Goal: Check status: Check status

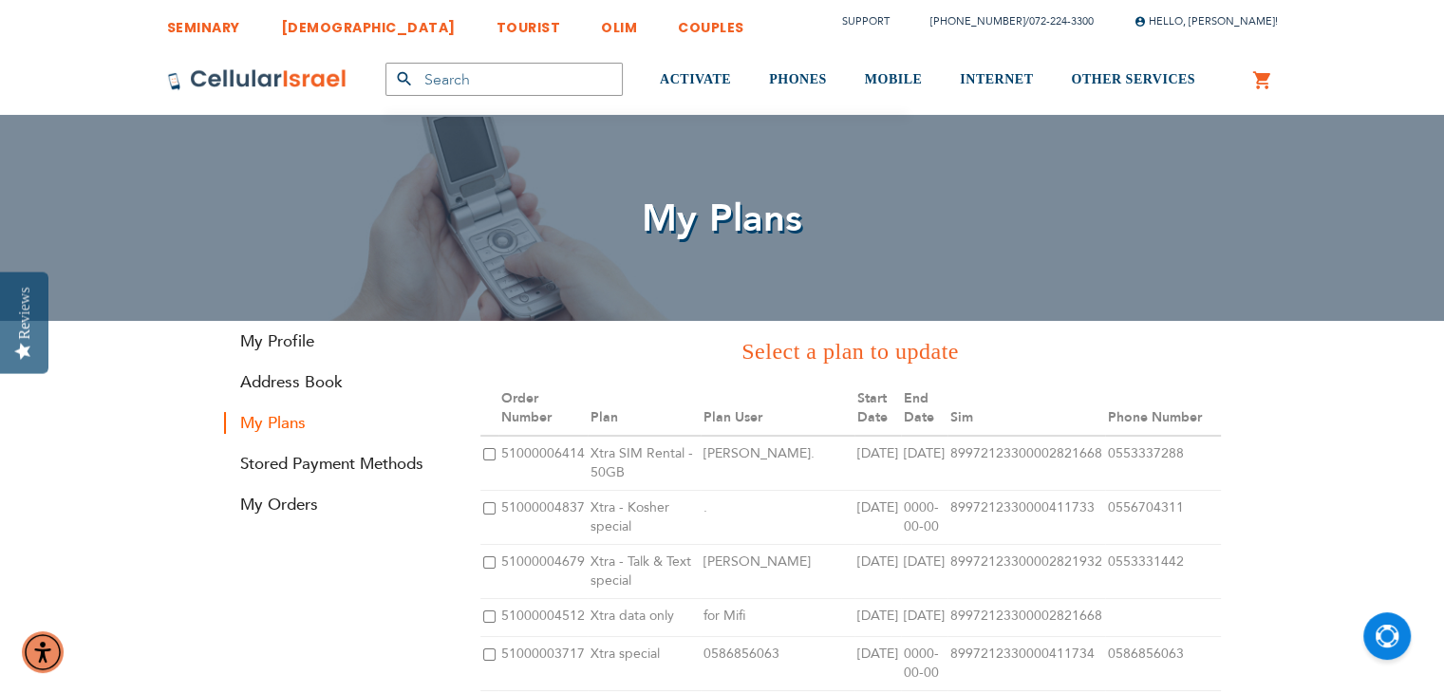
type input "[EMAIL_ADDRESS][DOMAIN_NAME]"
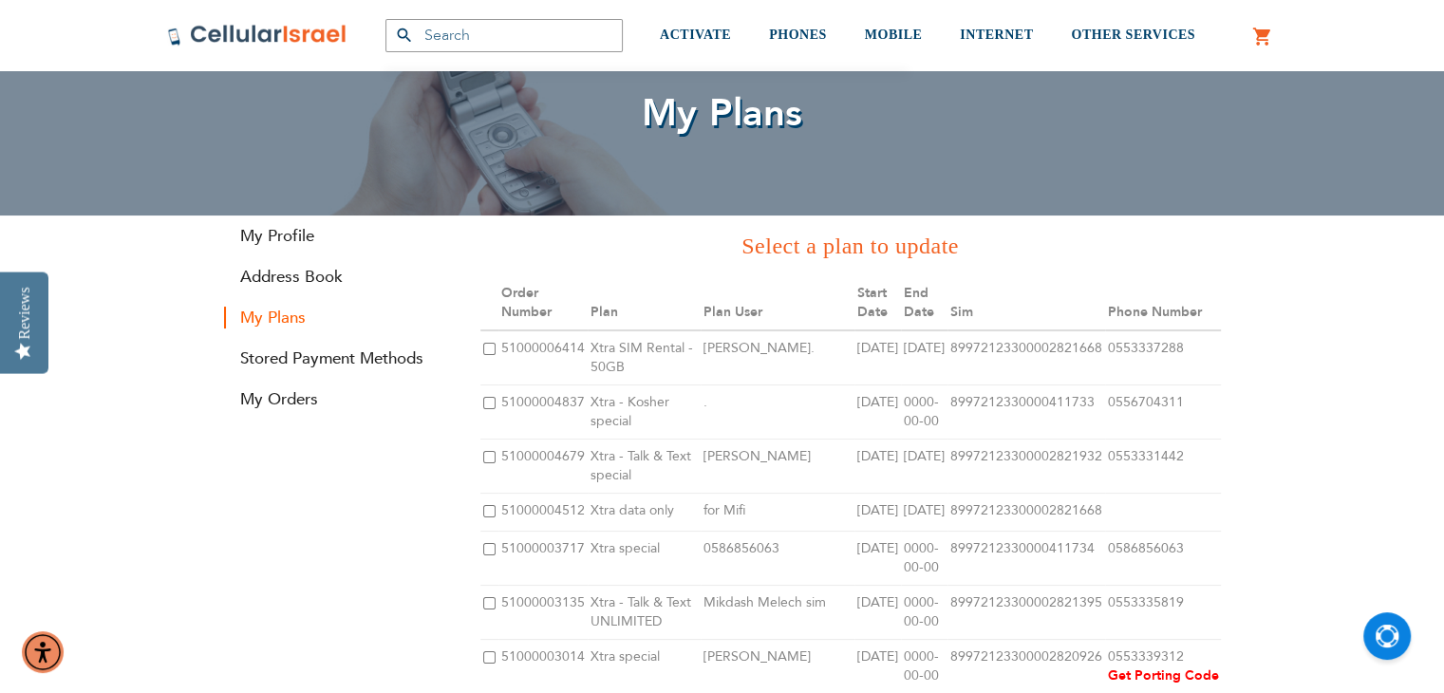
scroll to position [95, 0]
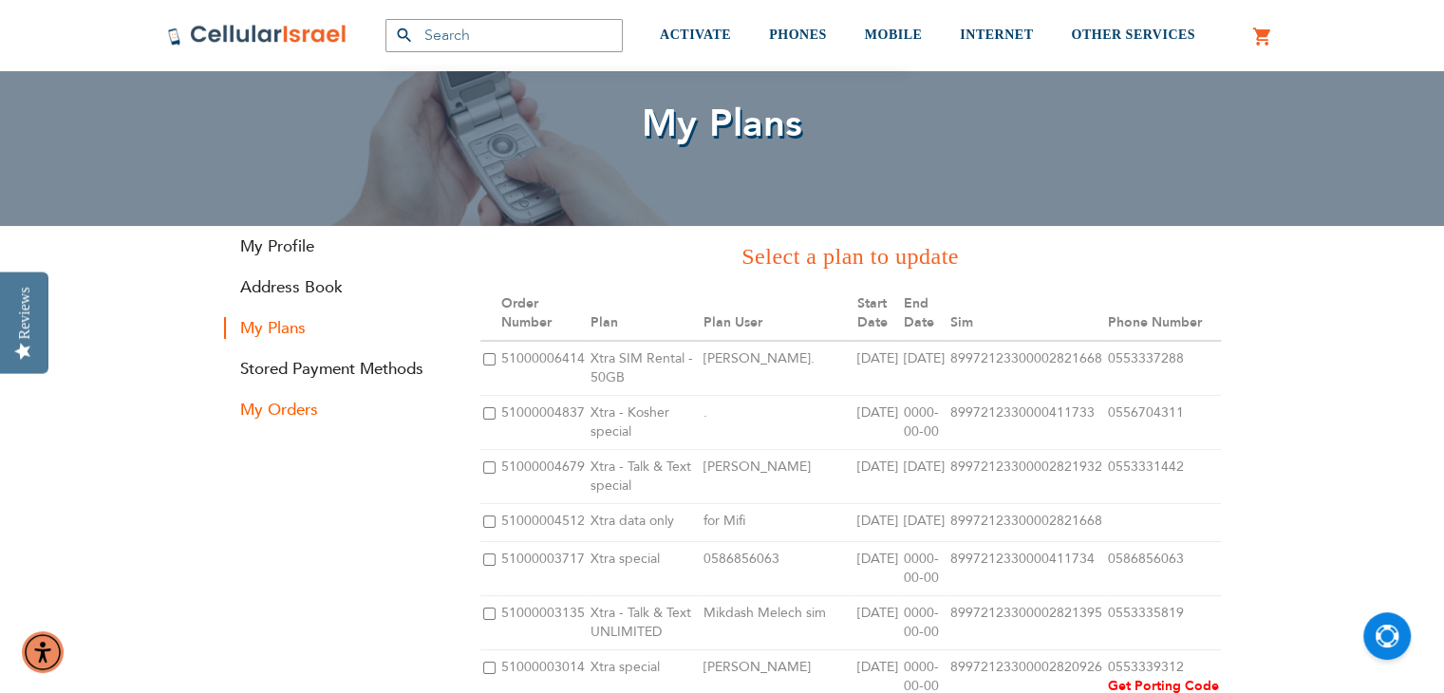
click at [266, 408] on link "My Orders" at bounding box center [338, 410] width 228 height 22
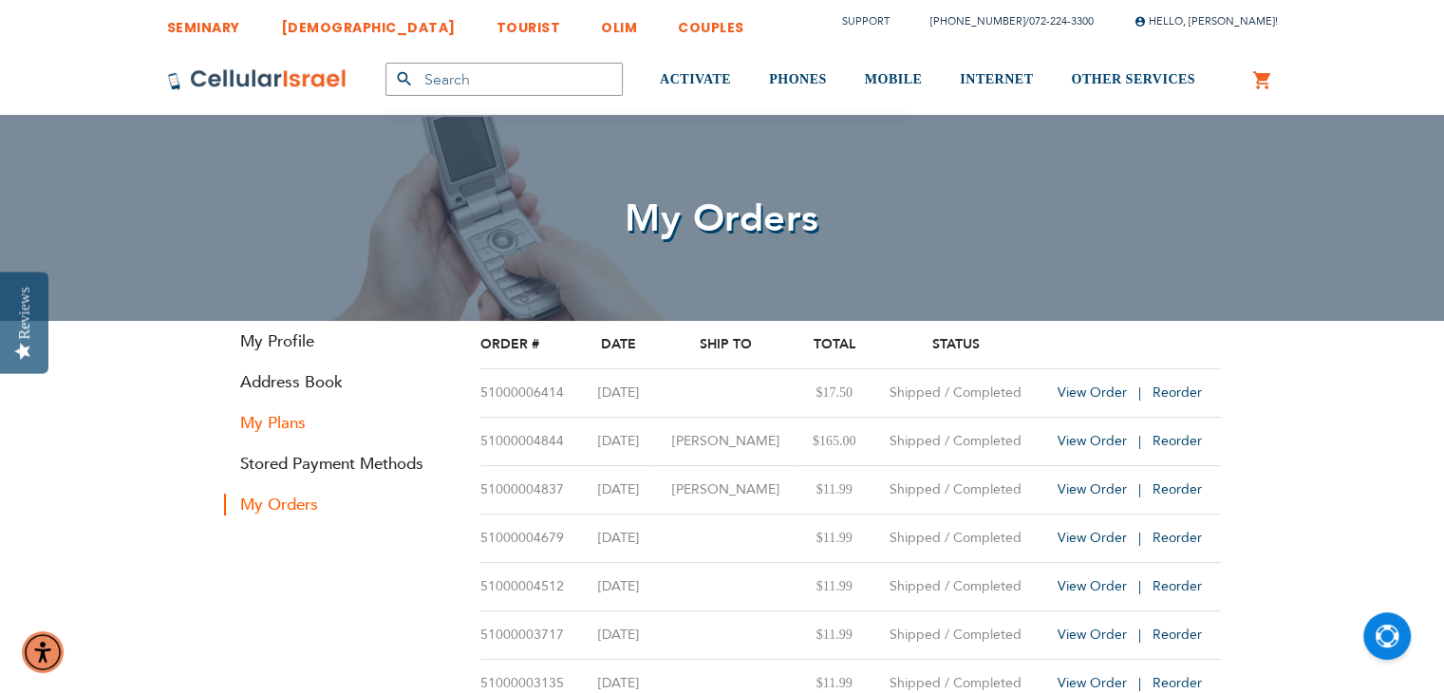
type input "[EMAIL_ADDRESS][DOMAIN_NAME]"
click at [287, 424] on link "My Plans" at bounding box center [338, 423] width 228 height 22
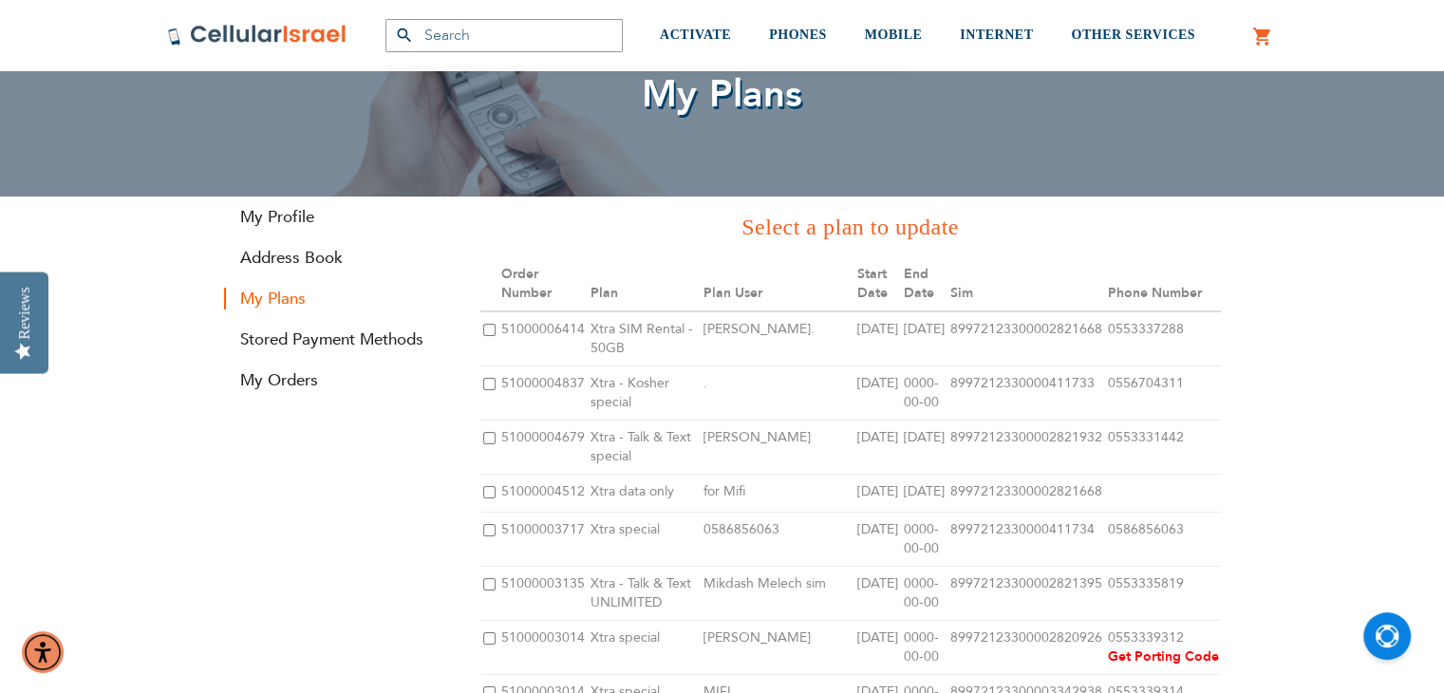
scroll to position [95, 0]
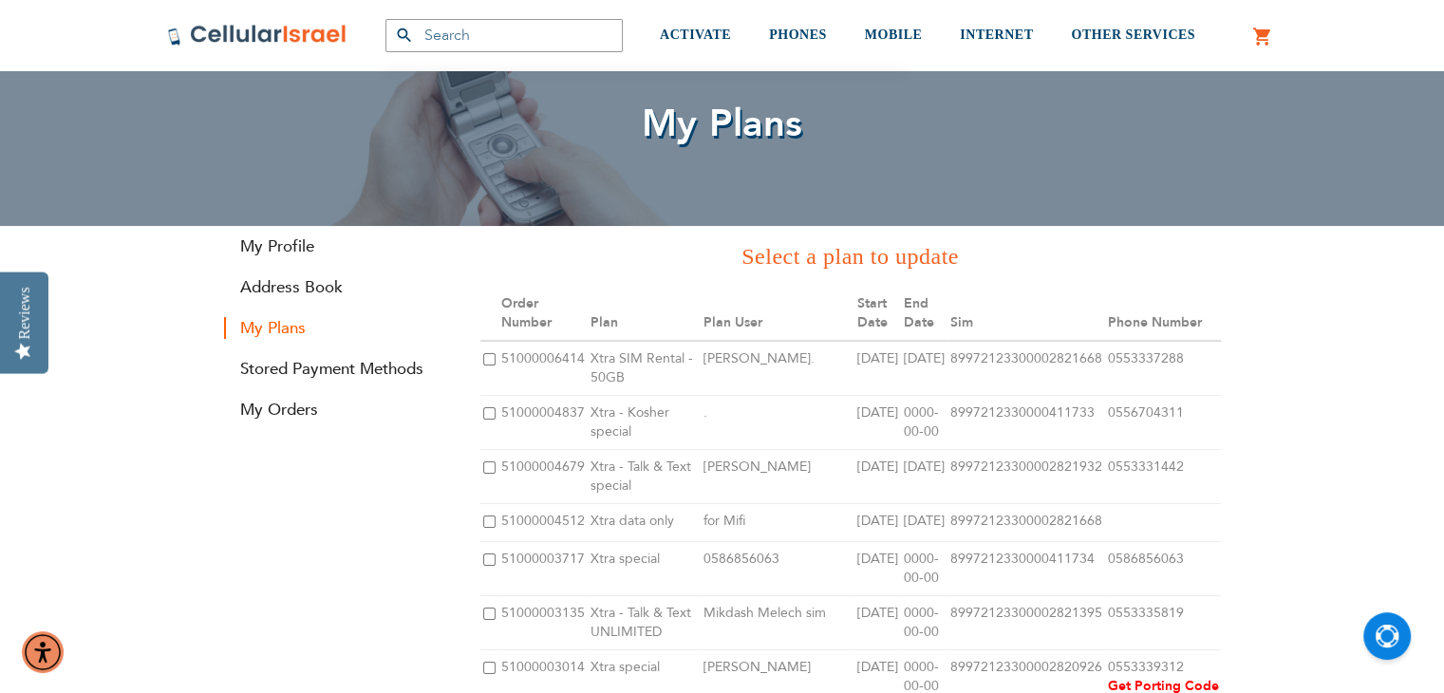
type input "[EMAIL_ADDRESS][DOMAIN_NAME]"
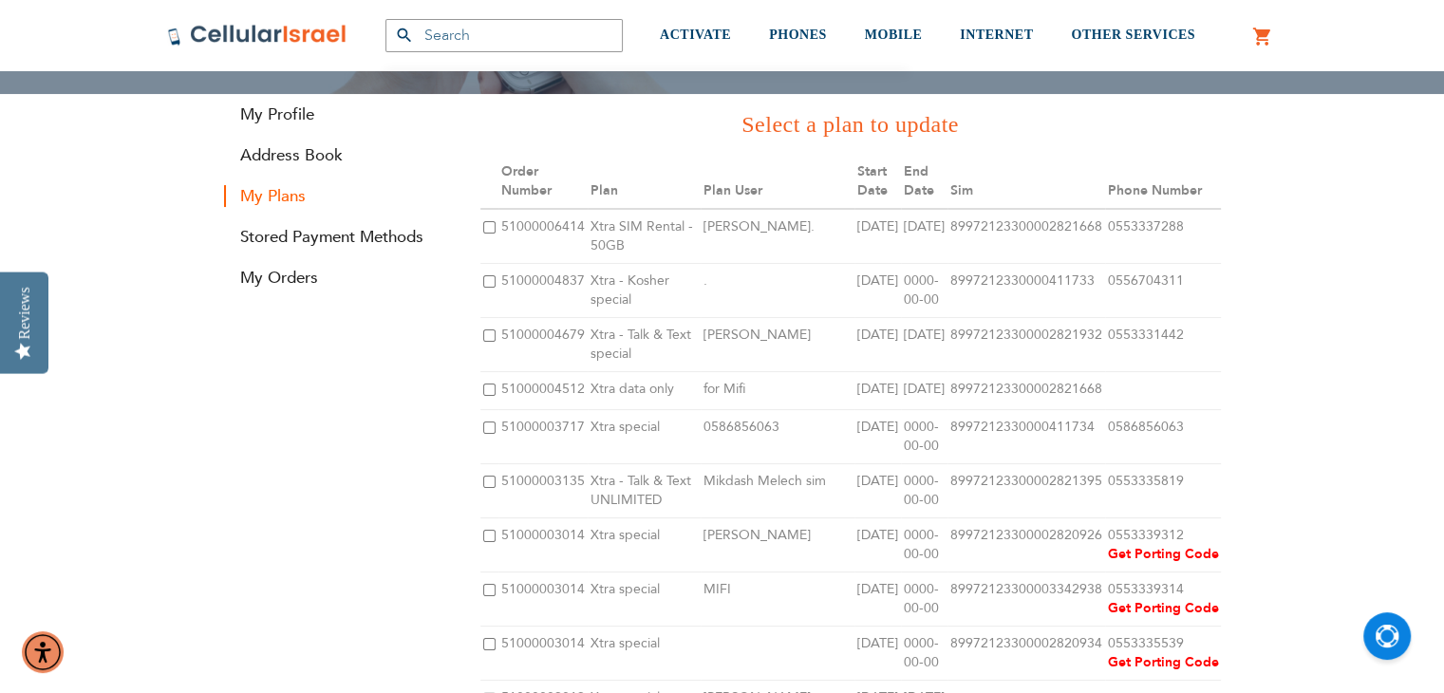
scroll to position [258, 0]
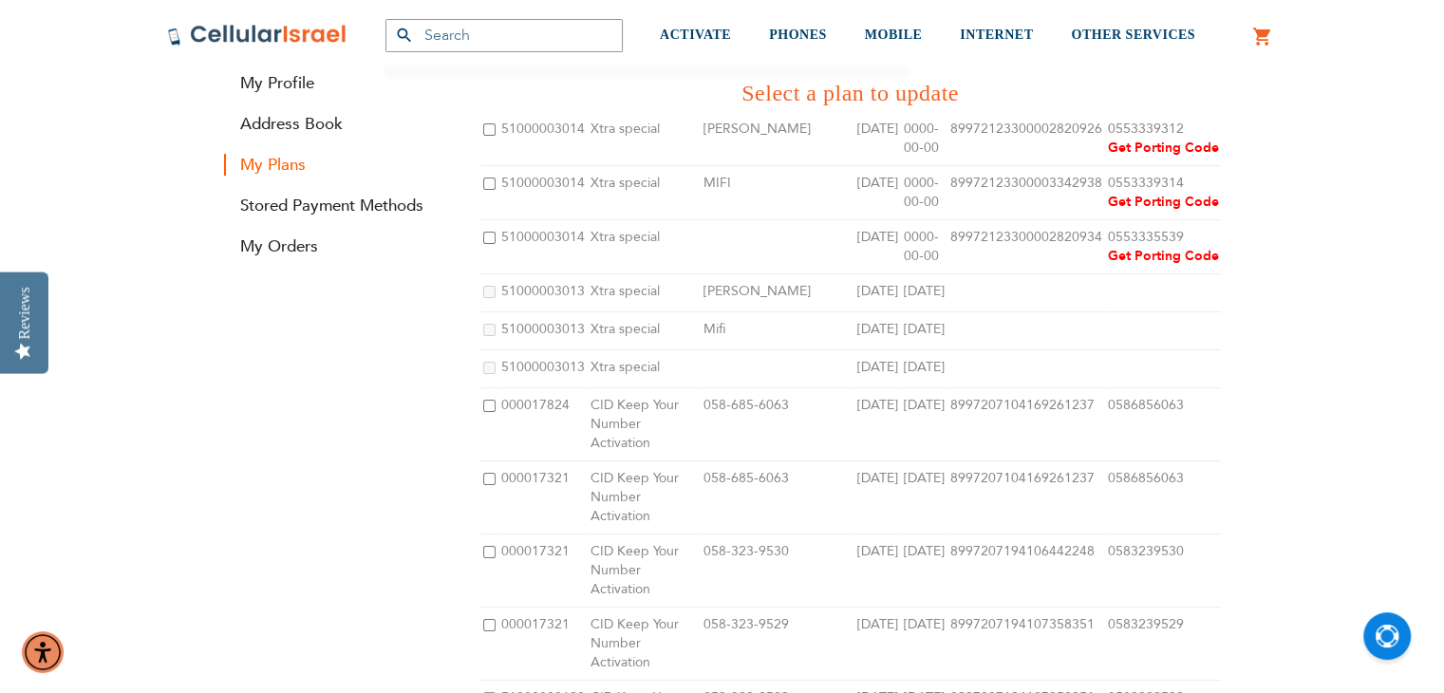
drag, startPoint x: 1000, startPoint y: 354, endPoint x: 1225, endPoint y: 646, distance: 368.3
click at [1225, 647] on div "Select a plan to update Manage My Plan Plan Settings Order Number Plan Plan Use…" at bounding box center [850, 392] width 769 height 659
copy table "Order Number Plan Plan User Start Date End Date Sim Sim-Without Phone Number Vi…"
click at [1105, 350] on td at bounding box center [1163, 331] width 117 height 38
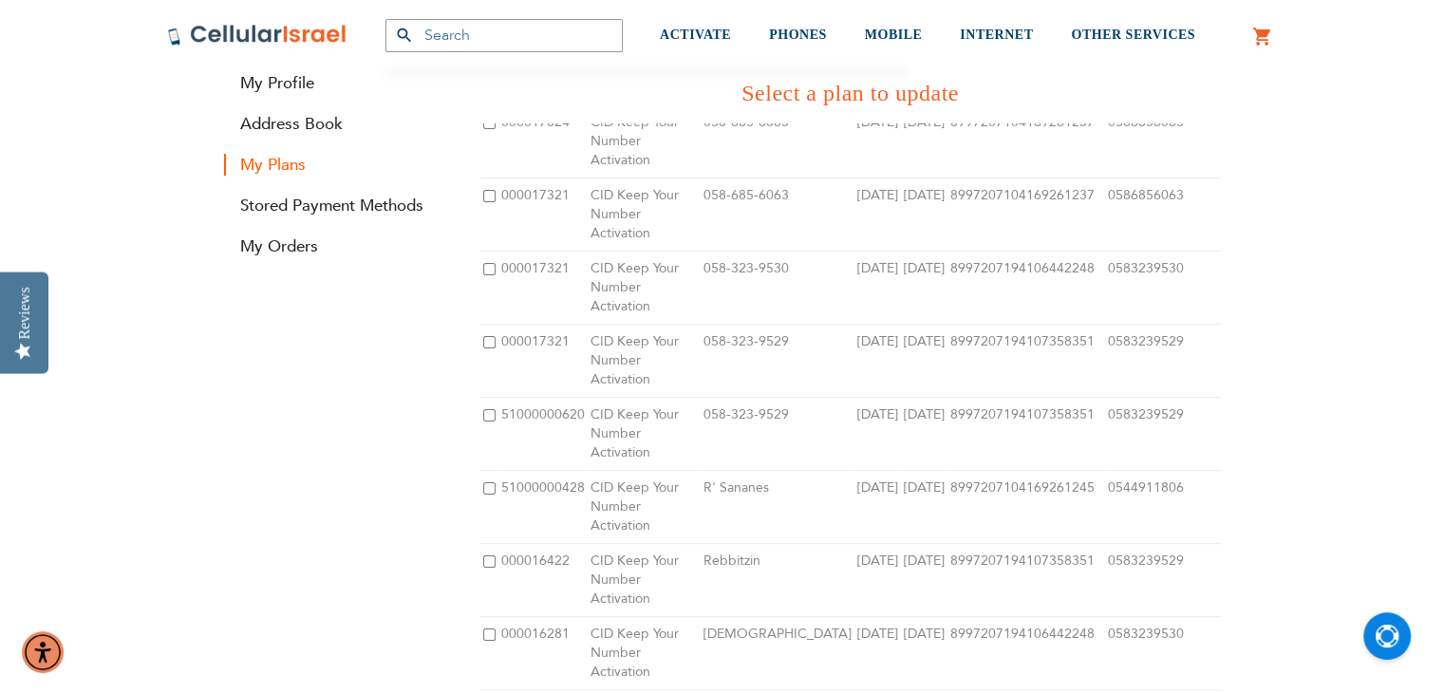
scroll to position [855, 0]
